Goal: Find specific page/section: Find specific page/section

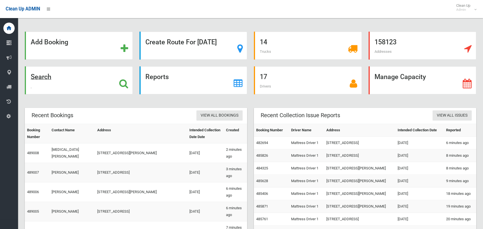
click at [38, 72] on div "Search" at bounding box center [79, 80] width 108 height 28
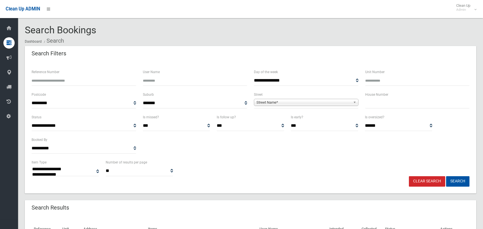
select select
click at [377, 101] on input "text" at bounding box center [417, 103] width 105 height 10
type input "**"
click at [291, 105] on span "Street Name*" at bounding box center [304, 102] width 94 height 7
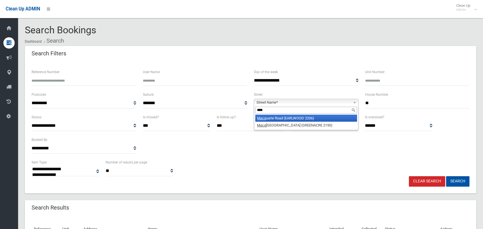
type input "****"
click at [303, 116] on li "Macq uarie Road (EARLWOOD 2206)" at bounding box center [306, 117] width 102 height 7
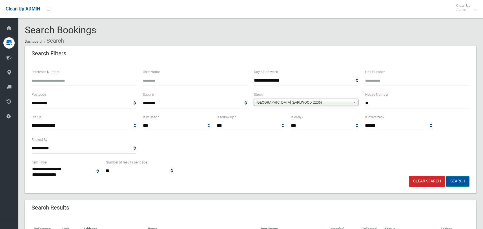
click at [453, 181] on button "Search" at bounding box center [457, 181] width 23 height 10
select select
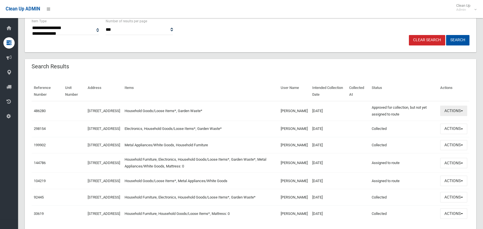
click at [461, 110] on span "button" at bounding box center [462, 110] width 2 height 1
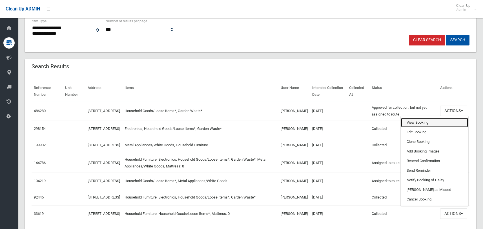
click at [428, 124] on link "View Booking" at bounding box center [434, 123] width 67 height 10
